Goal: Task Accomplishment & Management: Manage account settings

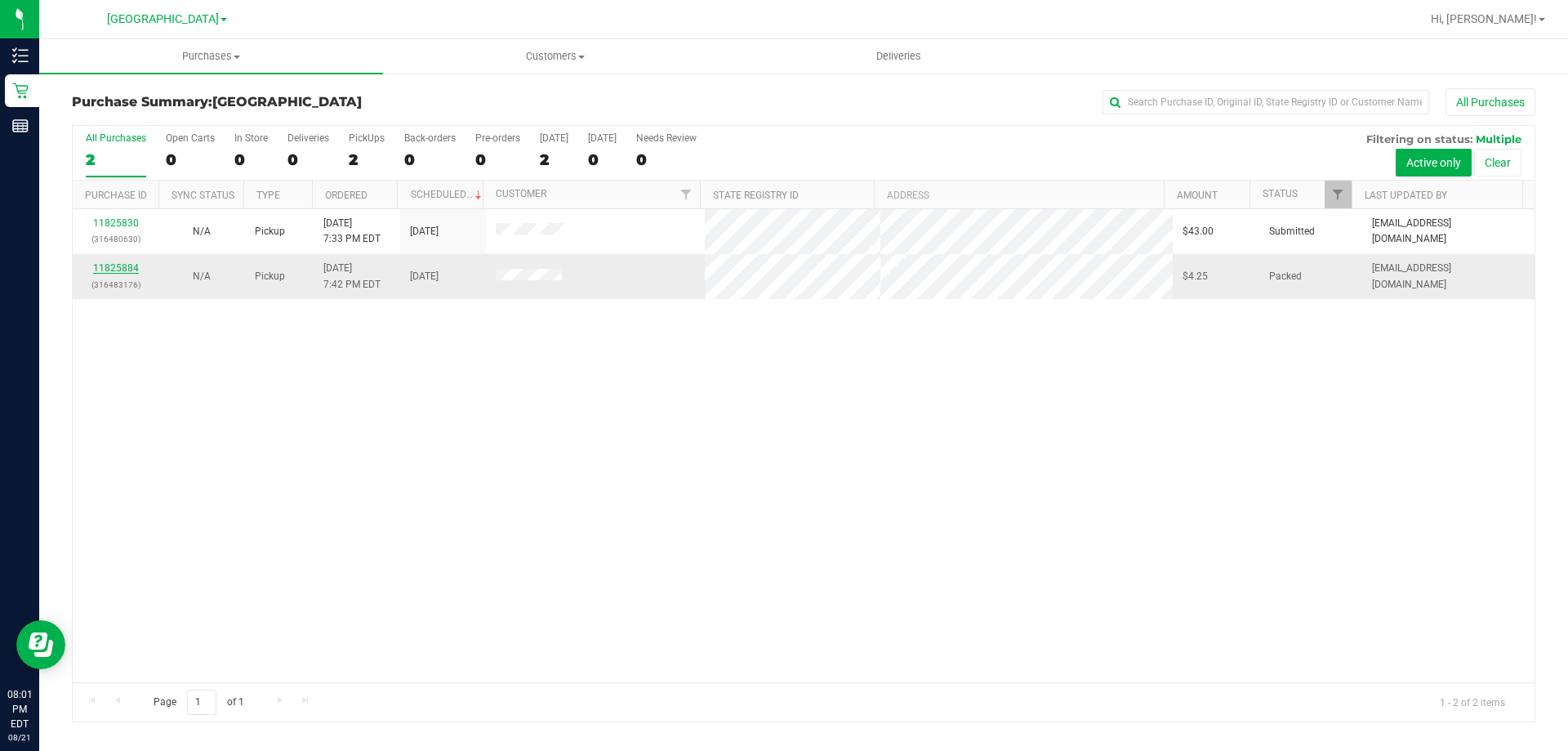
click at [129, 270] on link "11825884" at bounding box center [116, 268] width 46 height 12
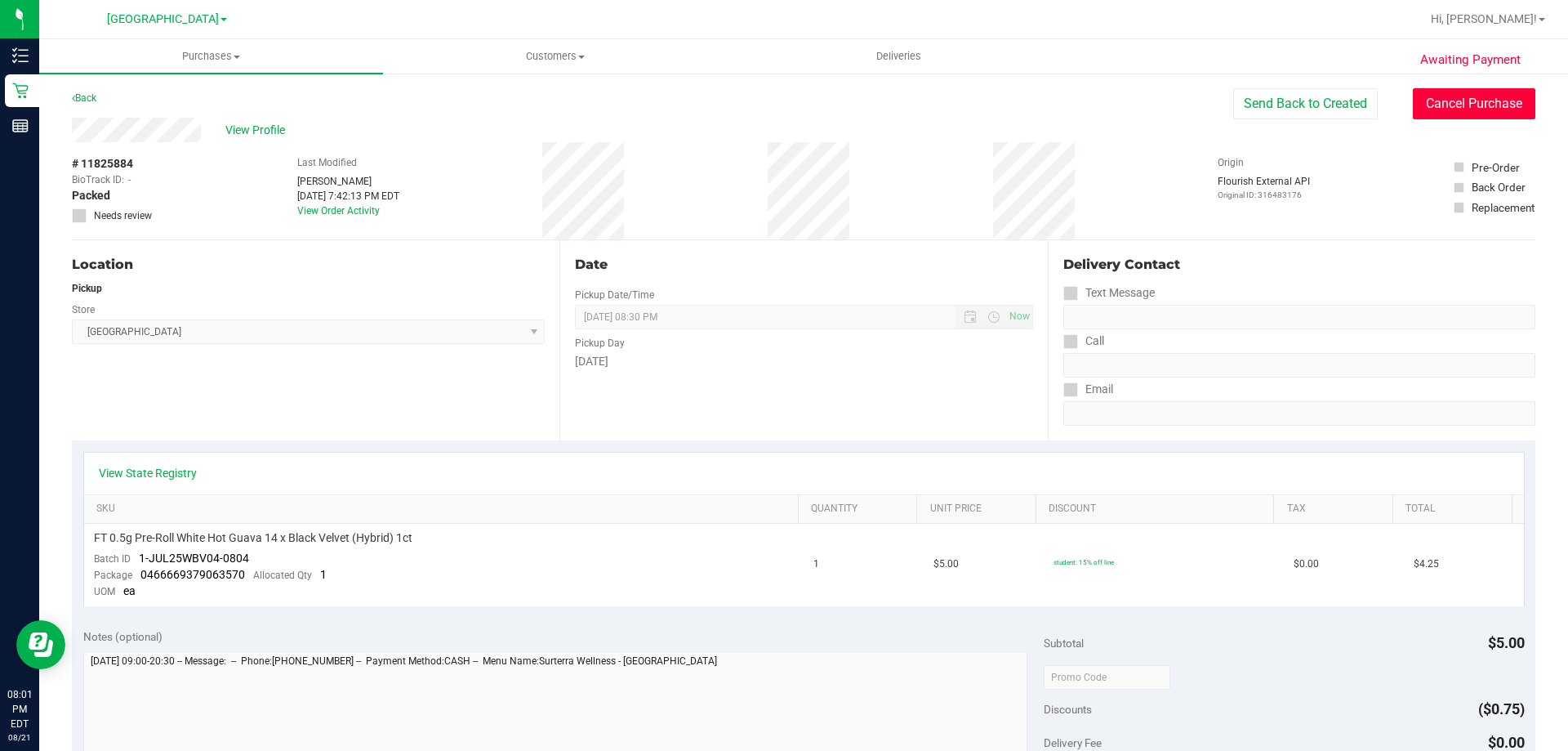
click at [1450, 98] on button "Cancel Purchase" at bounding box center [1474, 104] width 122 height 31
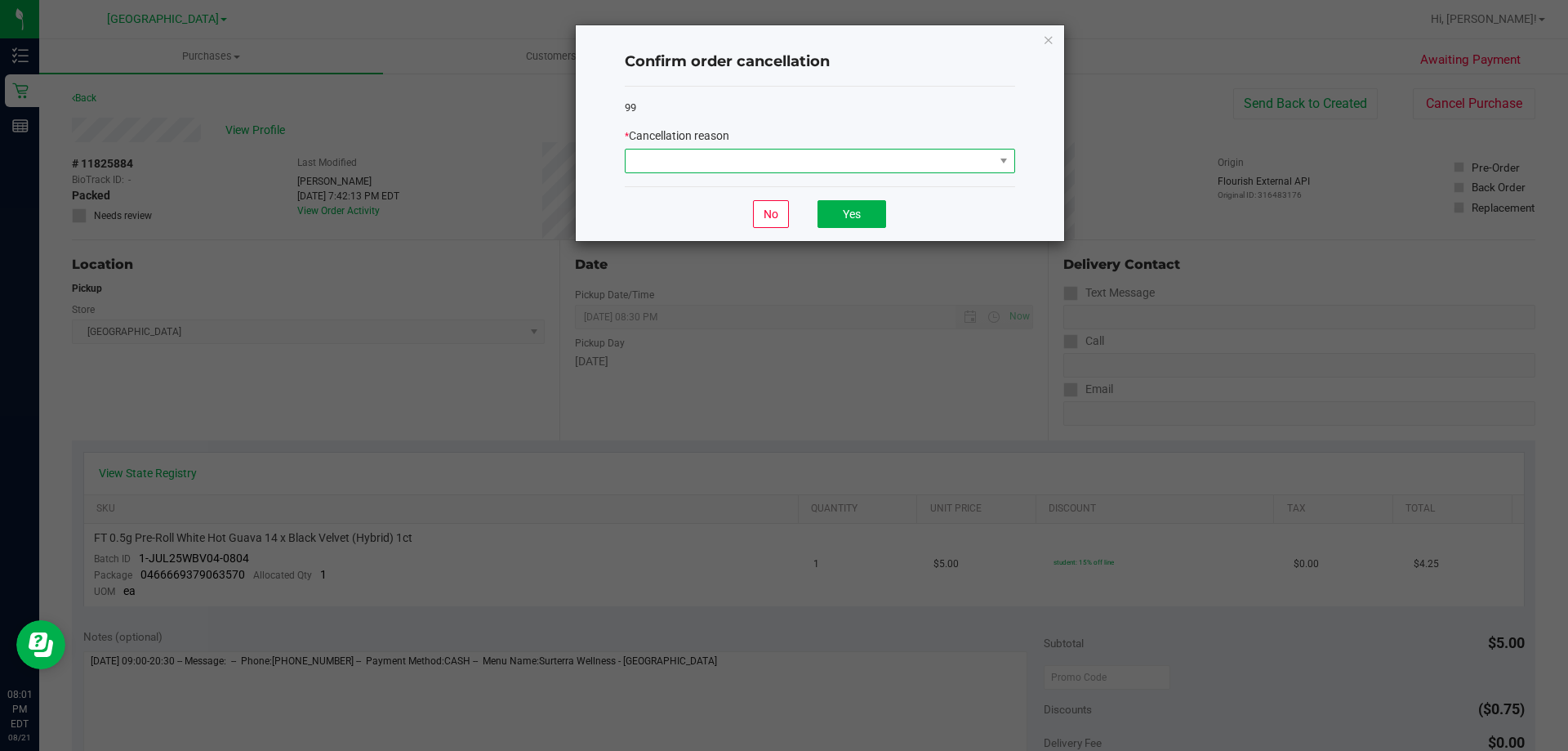
click at [752, 153] on span at bounding box center [810, 161] width 369 height 23
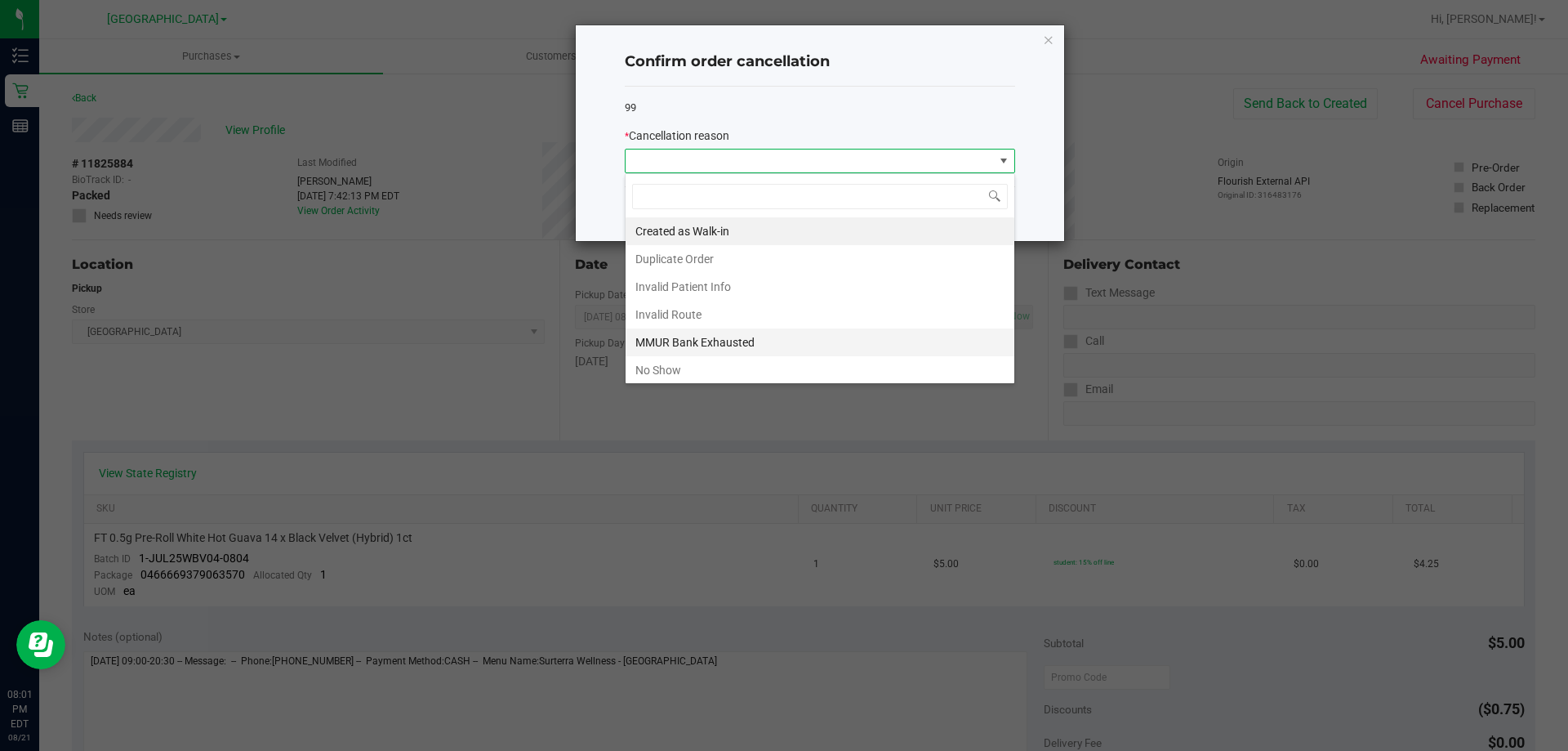
scroll to position [25, 390]
click at [737, 375] on li "No Show" at bounding box center [820, 370] width 389 height 27
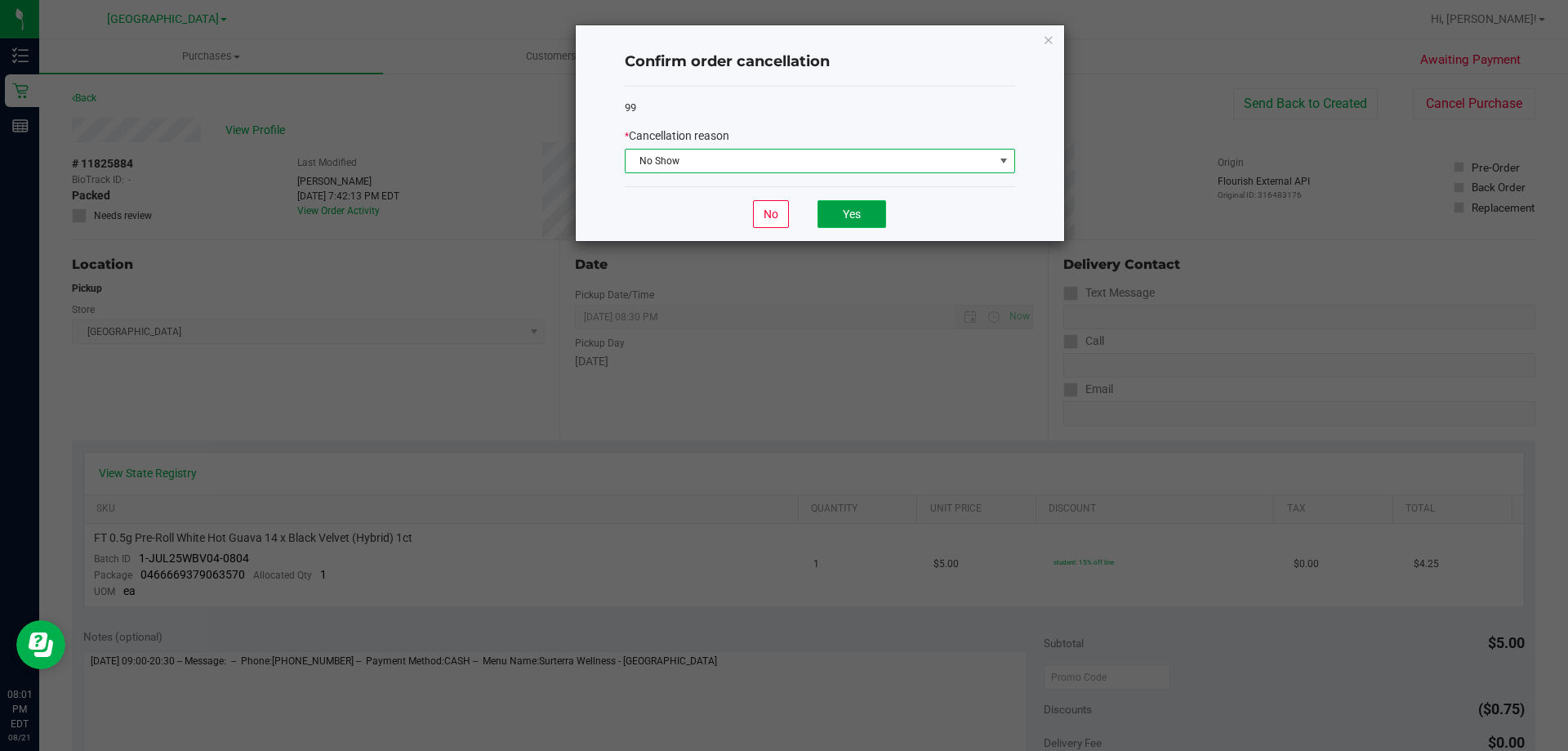
click at [858, 205] on button "Yes" at bounding box center [851, 214] width 68 height 27
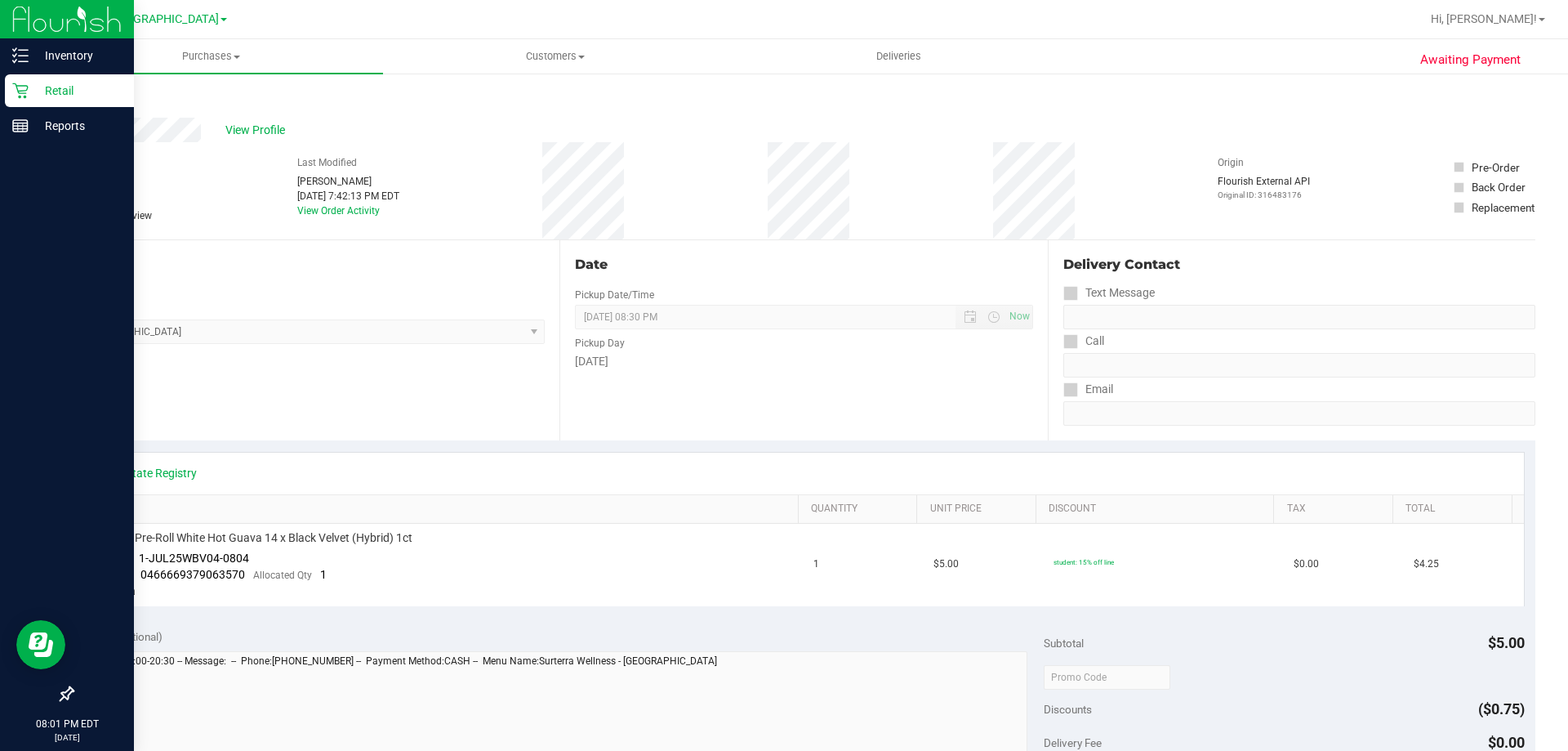
click at [16, 86] on icon at bounding box center [20, 91] width 16 height 16
